Goal: Task Accomplishment & Management: Manage account settings

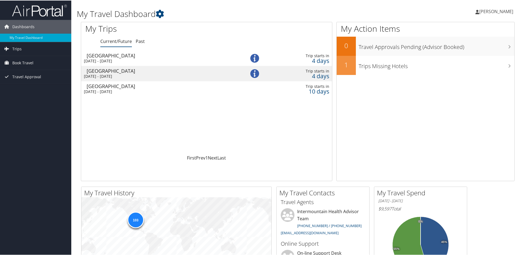
click at [124, 90] on div "[DATE] - [DATE]" at bounding box center [158, 91] width 148 height 5
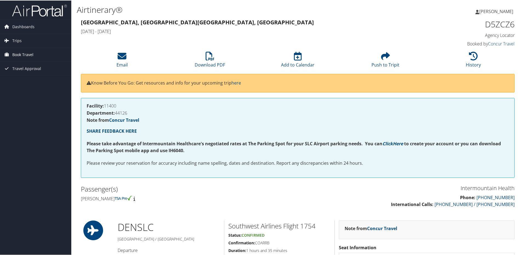
click at [18, 53] on span "Book Travel" at bounding box center [22, 54] width 21 height 14
click at [38, 82] on link "Book/Manage Online Trips" at bounding box center [35, 82] width 71 height 8
click at [38, 80] on link "Book/Manage Online Trips" at bounding box center [35, 82] width 71 height 8
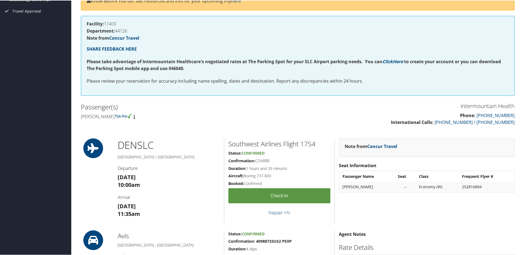
scroll to position [110, 0]
